Goal: Information Seeking & Learning: Learn about a topic

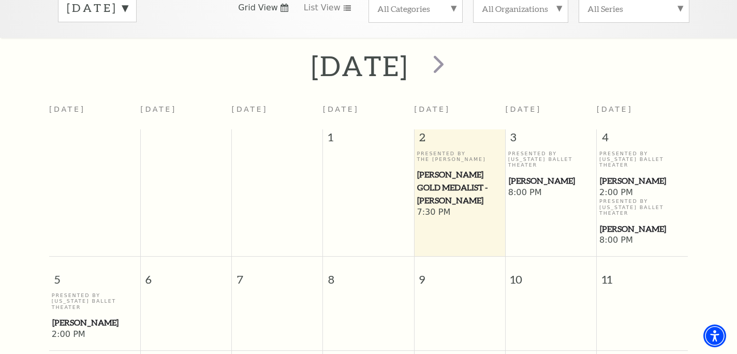
scroll to position [208, 0]
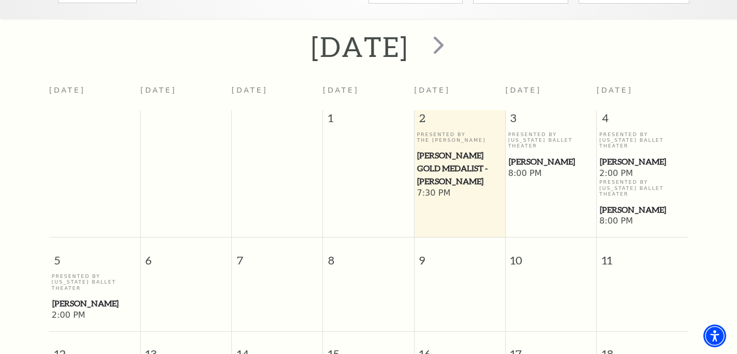
click at [532, 135] on div "Presented By Texas Ballet Theater Peter Pan" at bounding box center [551, 149] width 86 height 37
click at [532, 155] on span "[PERSON_NAME]" at bounding box center [551, 161] width 85 height 13
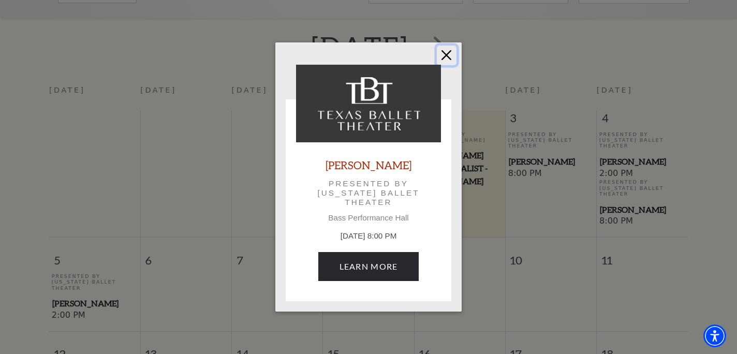
click at [445, 58] on button "Close" at bounding box center [447, 56] width 20 height 20
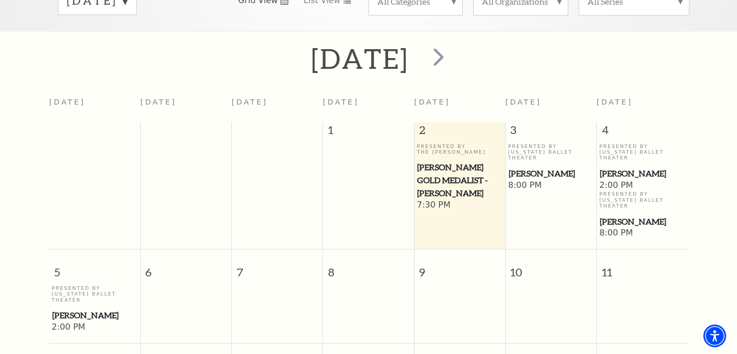
scroll to position [197, 0]
click at [456, 181] on span "[PERSON_NAME] Gold Medalist - [PERSON_NAME]" at bounding box center [459, 178] width 85 height 38
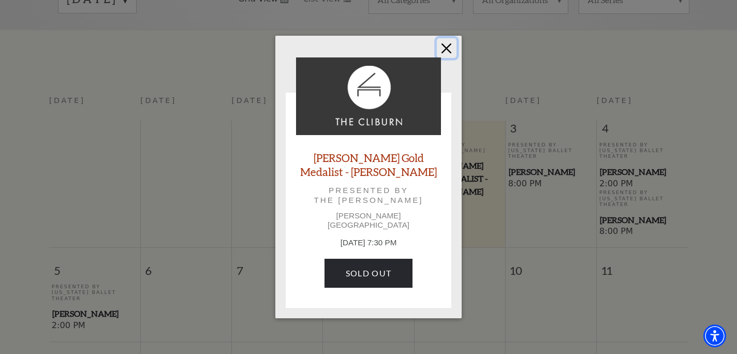
click at [443, 54] on button "Close" at bounding box center [447, 48] width 20 height 20
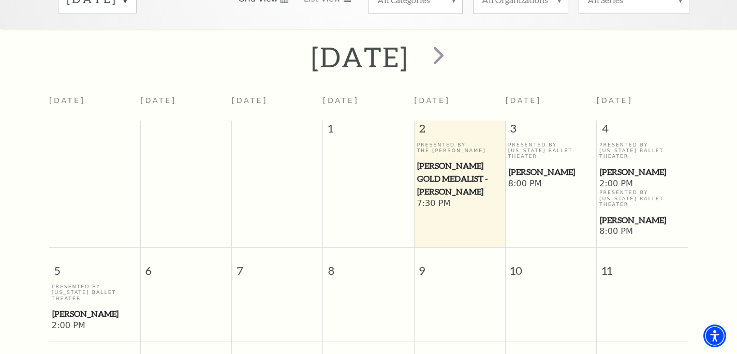
click at [552, 179] on span "8:00 PM" at bounding box center [551, 184] width 86 height 11
click at [529, 166] on span "[PERSON_NAME]" at bounding box center [551, 172] width 85 height 13
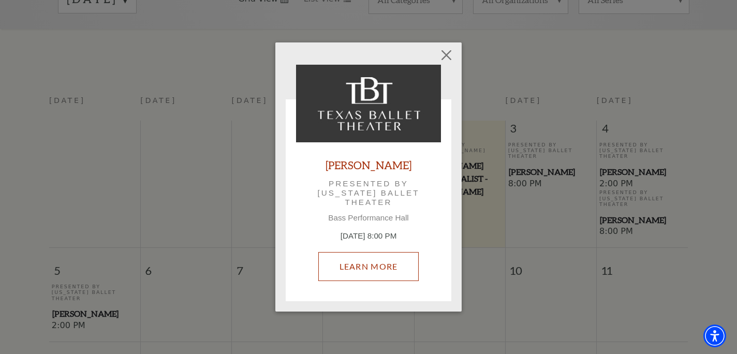
click at [384, 269] on link "Learn More" at bounding box center [368, 266] width 101 height 29
click at [376, 269] on link "Learn More" at bounding box center [368, 266] width 101 height 29
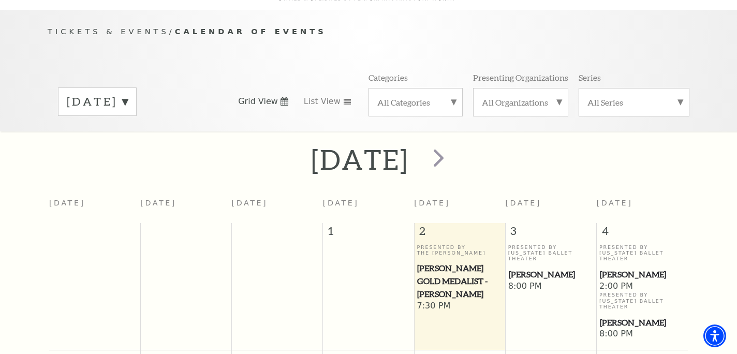
scroll to position [204, 0]
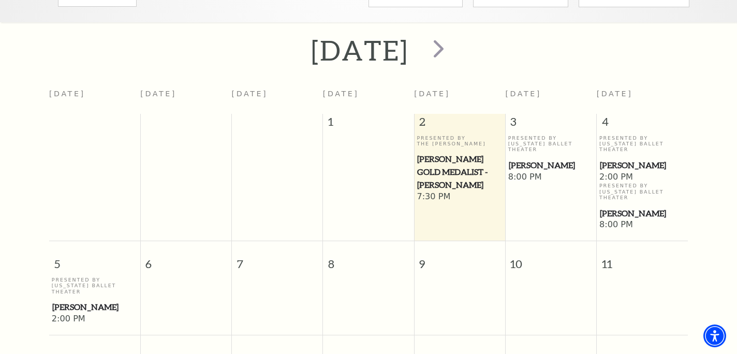
click at [537, 159] on span "[PERSON_NAME]" at bounding box center [551, 165] width 85 height 13
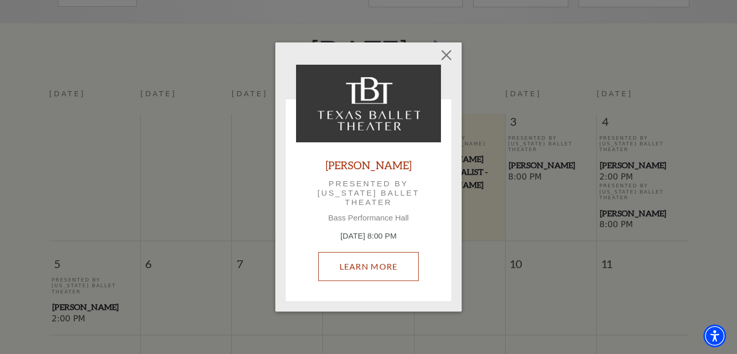
click at [379, 265] on link "Learn More" at bounding box center [368, 266] width 101 height 29
click at [376, 264] on link "Learn More" at bounding box center [368, 266] width 101 height 29
